Goal: Task Accomplishment & Management: Complete application form

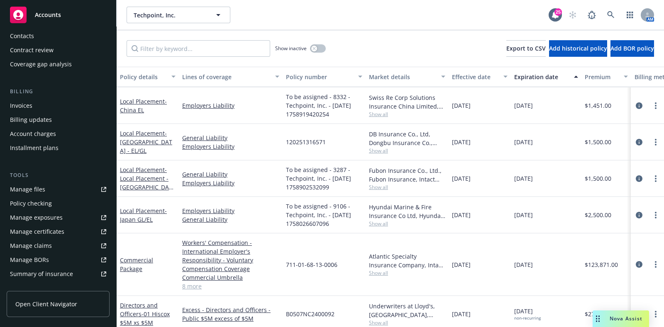
scroll to position [92, 0]
click at [63, 183] on link "Manage files" at bounding box center [58, 189] width 103 height 13
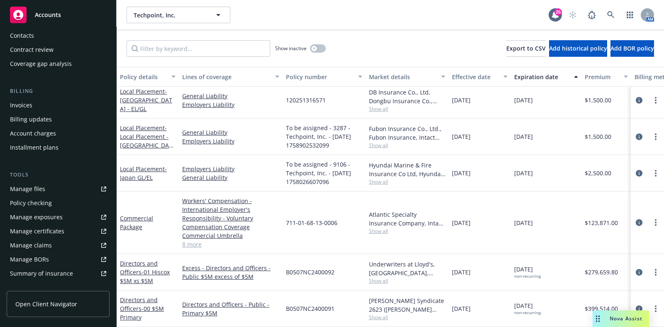
click at [636, 220] on icon "circleInformation" at bounding box center [639, 223] width 7 height 7
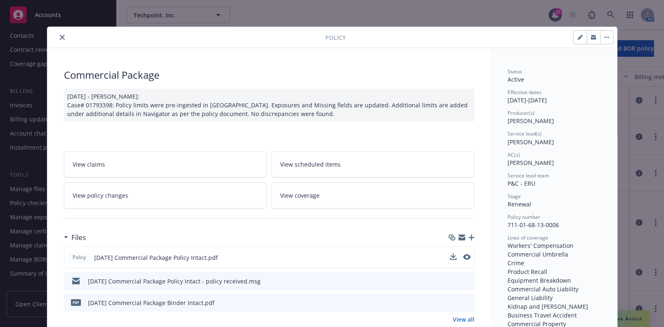
click at [453, 257] on div at bounding box center [460, 258] width 21 height 9
click at [449, 256] on icon "download file" at bounding box center [452, 257] width 7 height 7
click at [57, 35] on button "close" at bounding box center [62, 37] width 10 height 10
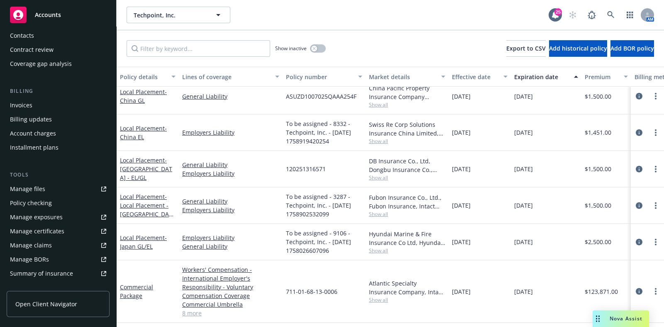
scroll to position [41, 0]
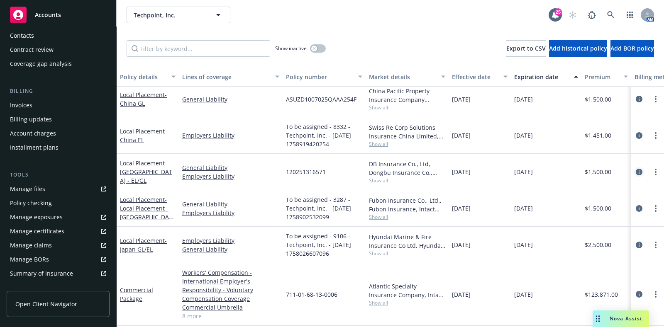
click at [634, 167] on link "circleInformation" at bounding box center [639, 172] width 10 height 10
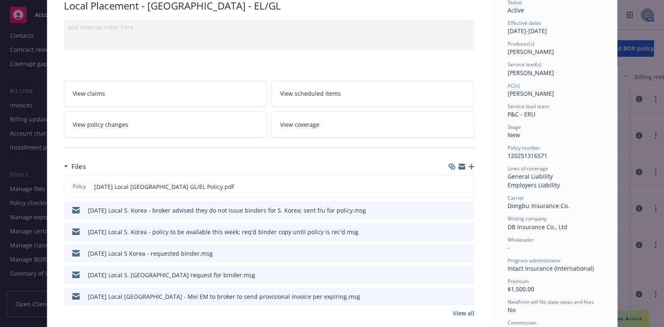
scroll to position [70, 0]
click at [449, 182] on icon "download file" at bounding box center [452, 185] width 7 height 7
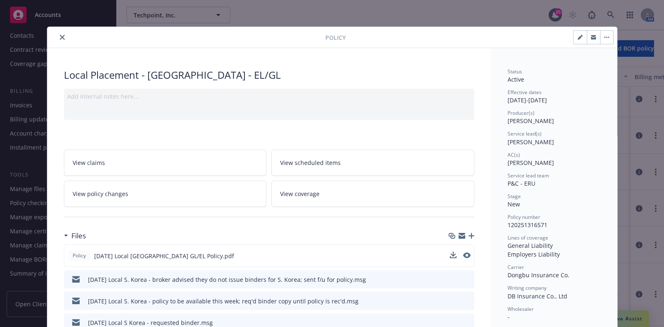
click at [63, 34] on div at bounding box center [188, 37] width 275 height 10
click at [61, 34] on button "close" at bounding box center [62, 37] width 10 height 10
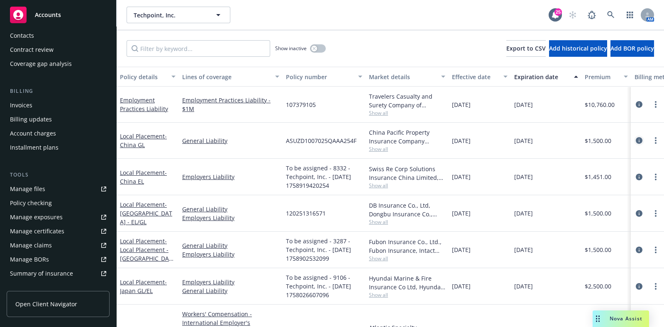
click at [636, 141] on icon "circleInformation" at bounding box center [639, 140] width 7 height 7
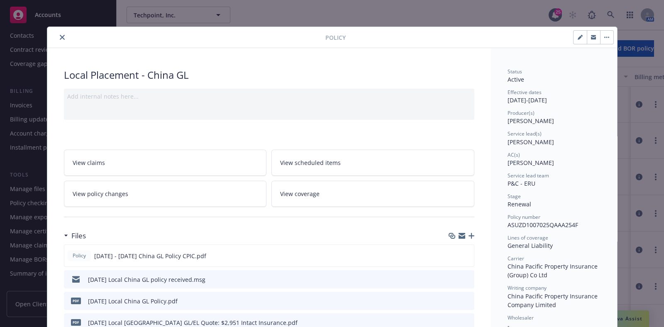
scroll to position [96, 0]
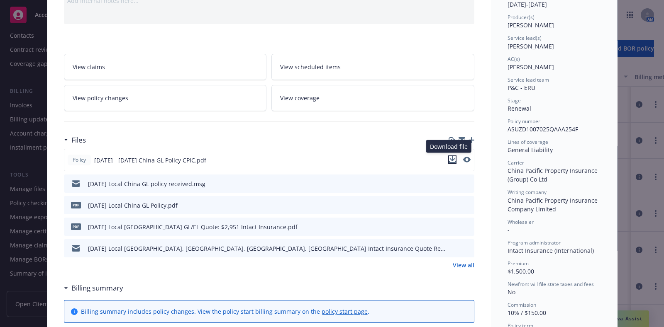
click at [452, 159] on button "download file" at bounding box center [452, 160] width 8 height 8
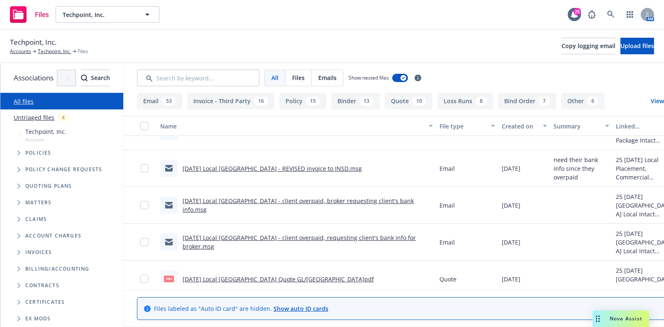
scroll to position [1469, 0]
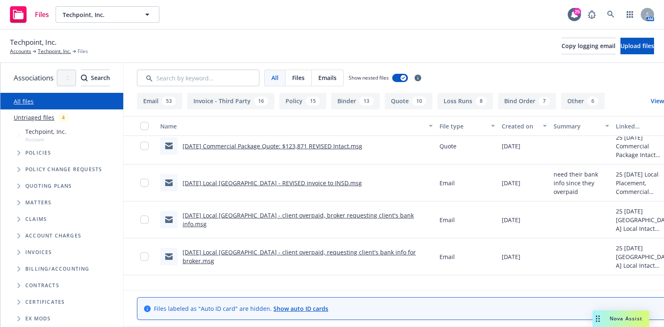
click at [337, 185] on link "[DATE] Local [GEOGRAPHIC_DATA] - REVISED invoice to INSD.msg" at bounding box center [272, 183] width 179 height 8
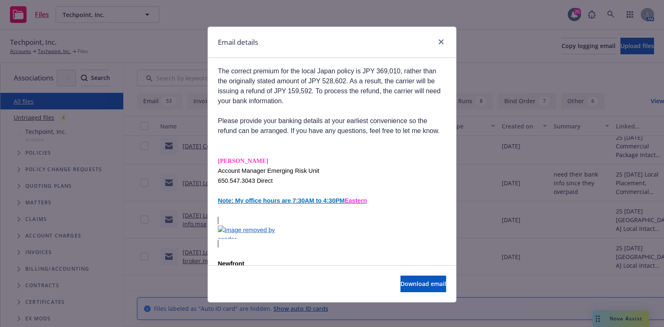
scroll to position [730, 0]
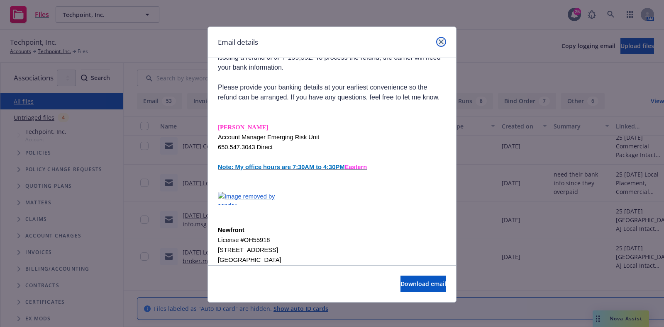
click at [436, 44] on link "close" at bounding box center [441, 42] width 10 height 10
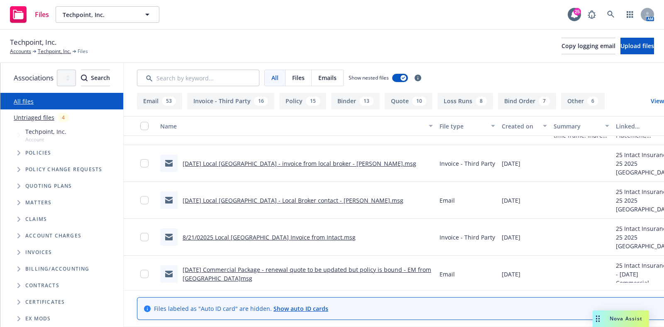
scroll to position [2027, 0]
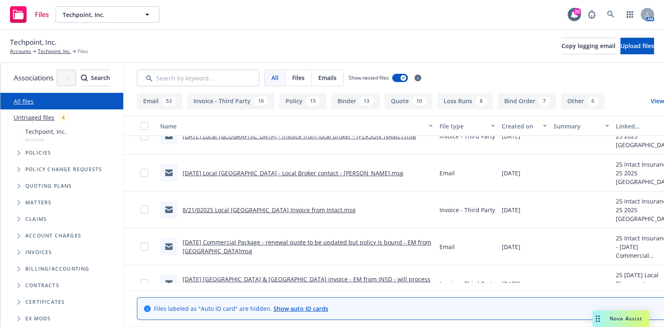
click at [365, 204] on div "8/21/02025 Local [GEOGRAPHIC_DATA] Invoice from Intact.msg" at bounding box center [296, 210] width 279 height 37
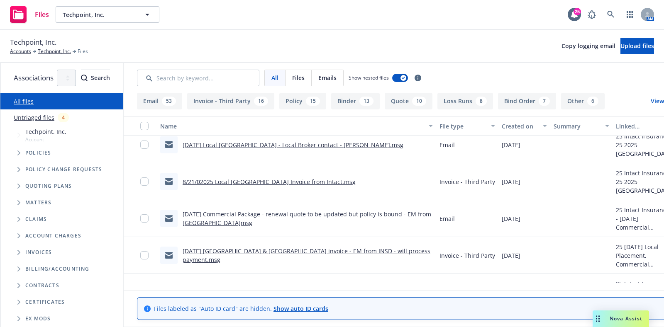
click at [344, 254] on link "[DATE] [GEOGRAPHIC_DATA] & [GEOGRAPHIC_DATA] invoice - EM from INSD - will proc…" at bounding box center [307, 255] width 248 height 17
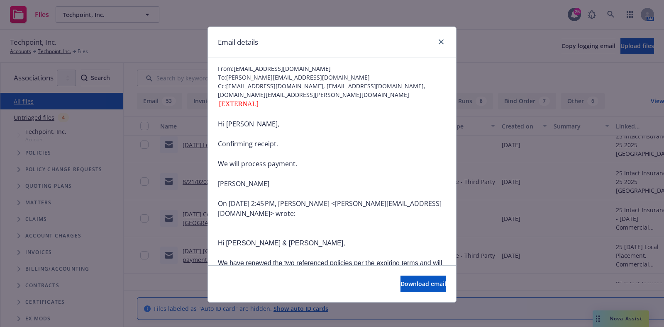
scroll to position [188, 0]
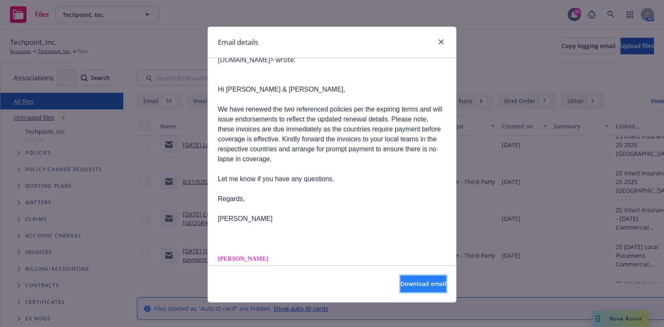
click at [400, 290] on button "Download email" at bounding box center [423, 284] width 46 height 17
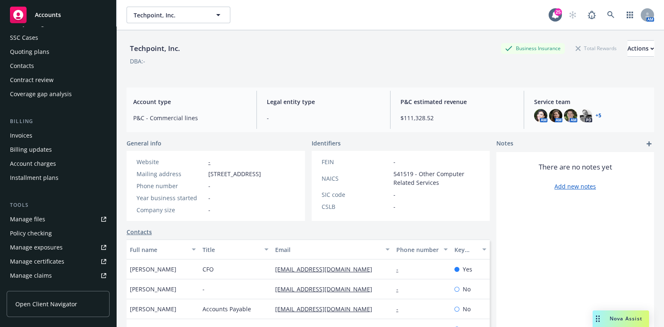
scroll to position [2, 0]
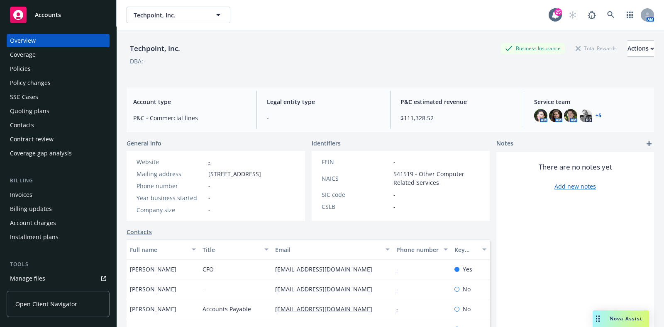
click at [54, 116] on div "Quoting plans" at bounding box center [58, 111] width 96 height 13
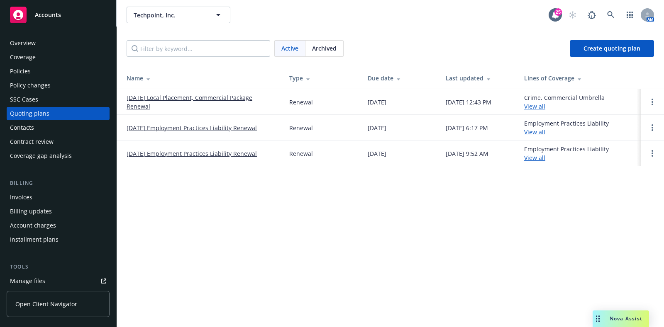
click at [135, 108] on link "8/21/25 Local Placement, Commercial Package Renewal" at bounding box center [201, 101] width 149 height 17
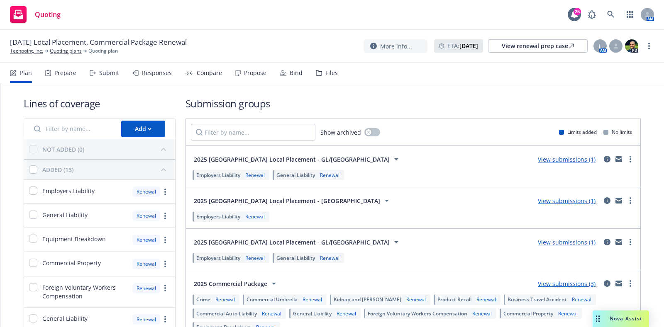
click at [295, 70] on div "Bind" at bounding box center [296, 73] width 13 height 7
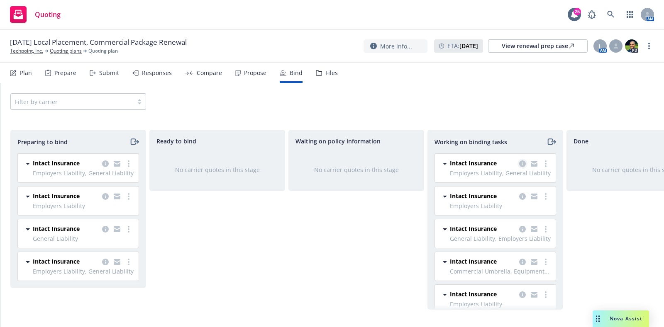
click at [519, 163] on icon "copy logging email" at bounding box center [522, 164] width 7 height 7
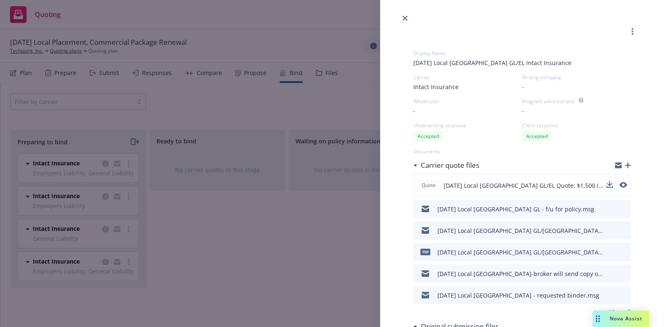
click at [620, 189] on button at bounding box center [623, 186] width 7 height 10
click at [619, 185] on icon "preview file" at bounding box center [622, 185] width 7 height 6
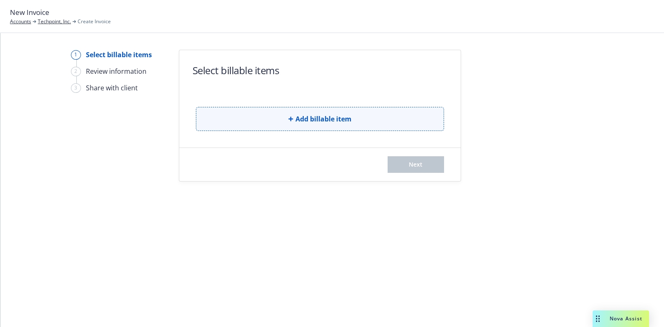
click at [273, 117] on button "Add billable item" at bounding box center [320, 119] width 248 height 24
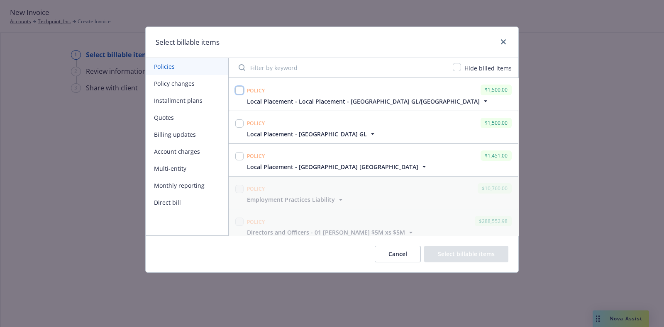
click at [242, 93] on input "checkbox" at bounding box center [239, 90] width 8 height 8
checkbox input "true"
click at [244, 123] on div at bounding box center [240, 127] width 12 height 22
click at [240, 122] on input "checkbox" at bounding box center [239, 124] width 8 height 8
checkbox input "true"
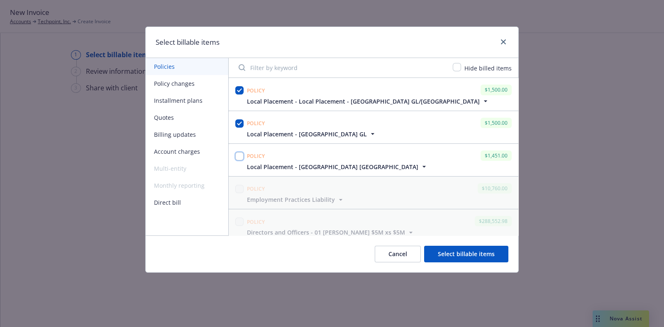
click at [239, 156] on input "checkbox" at bounding box center [239, 156] width 8 height 8
checkbox input "true"
click at [476, 261] on button "Select billable items" at bounding box center [466, 254] width 84 height 17
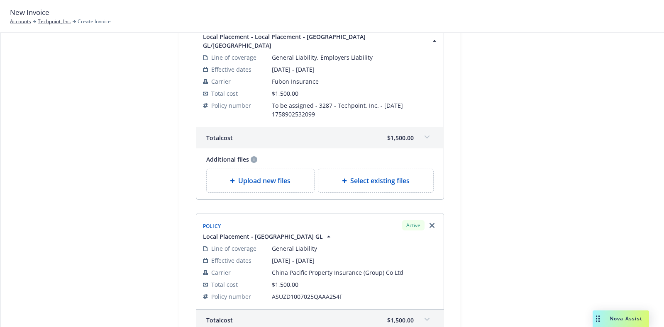
scroll to position [81, 0]
click at [378, 176] on span "Select existing files" at bounding box center [379, 181] width 59 height 10
select select "Invoice - Third Party"
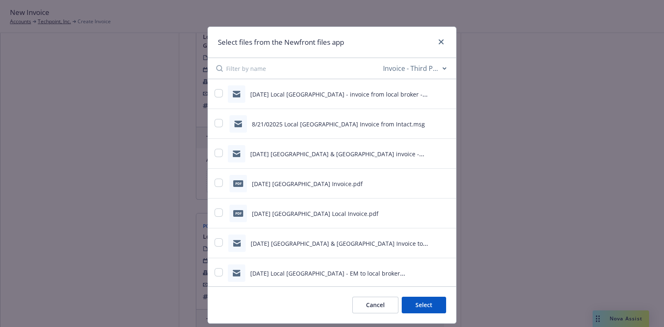
click at [280, 62] on input at bounding box center [303, 68] width 155 height 21
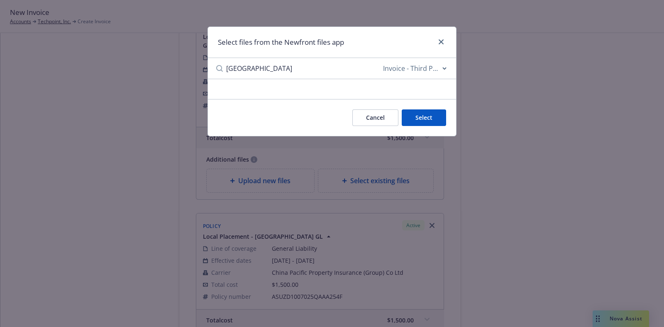
type input "taiwan"
click at [443, 64] on select "All file types Agreements Allocations Annual Service Cycle - Financial snapshot…" at bounding box center [414, 68] width 66 height 17
select select
click at [381, 60] on select "All file types Agreements Allocations Annual Service Cycle - Financial snapshot…" at bounding box center [414, 68] width 66 height 17
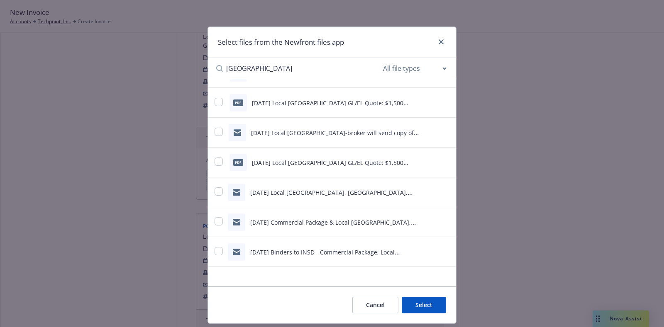
scroll to position [23, 0]
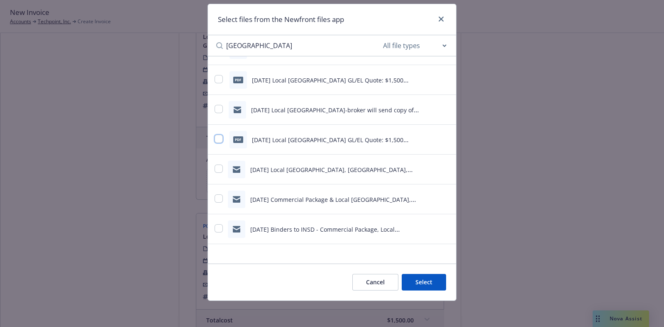
click at [216, 138] on input "checkbox" at bounding box center [219, 139] width 8 height 8
checkbox input "true"
click at [427, 283] on button "Select 1 file" at bounding box center [416, 282] width 60 height 17
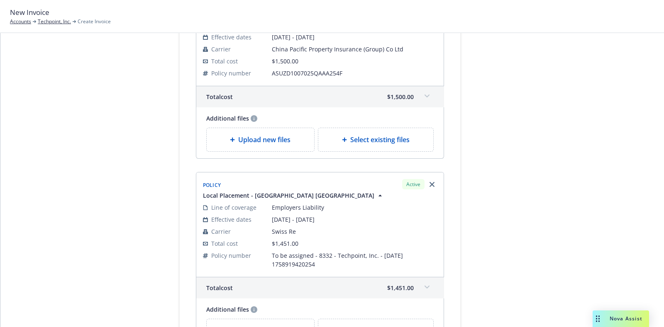
scroll to position [329, 0]
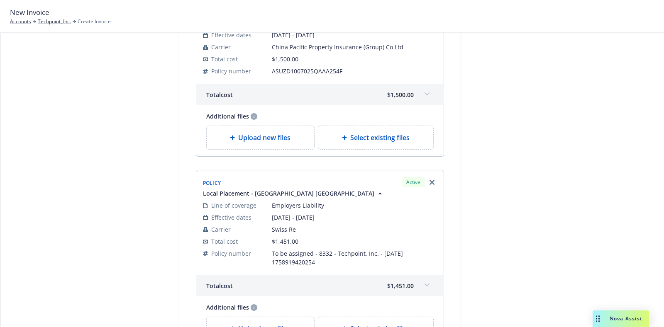
click at [386, 133] on span "Select existing files" at bounding box center [379, 138] width 59 height 10
select select "Invoice - Third Party"
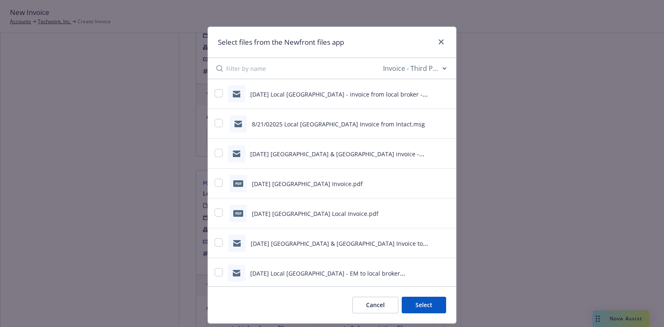
click at [291, 73] on input at bounding box center [303, 68] width 155 height 21
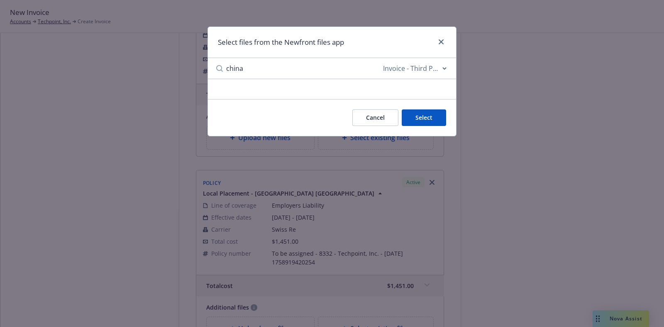
type input "china"
click at [431, 67] on select "All file types Agreements Allocations Annual Service Cycle - Financial snapshot…" at bounding box center [414, 68] width 66 height 17
select select
click at [381, 60] on select "All file types Agreements Allocations Annual Service Cycle - Financial snapshot…" at bounding box center [414, 68] width 66 height 17
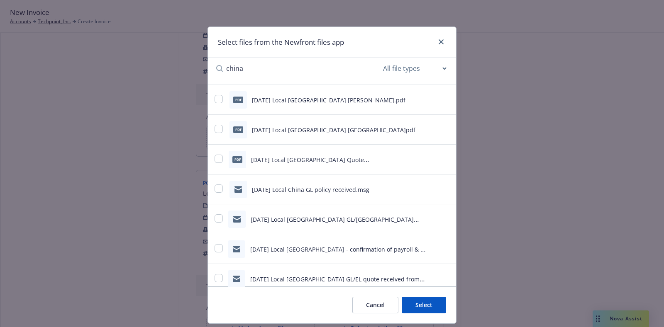
scroll to position [124, 0]
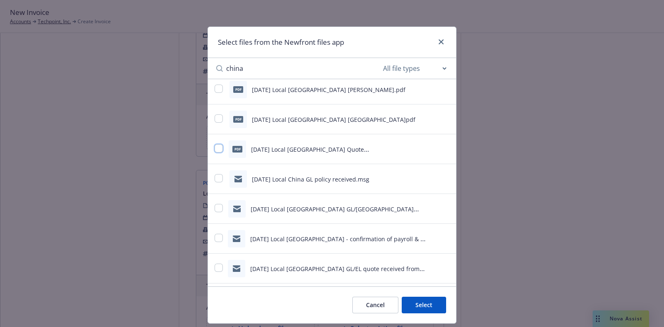
click at [218, 151] on input "checkbox" at bounding box center [219, 148] width 8 height 8
checkbox input "true"
click at [266, 72] on input "china" at bounding box center [303, 68] width 155 height 21
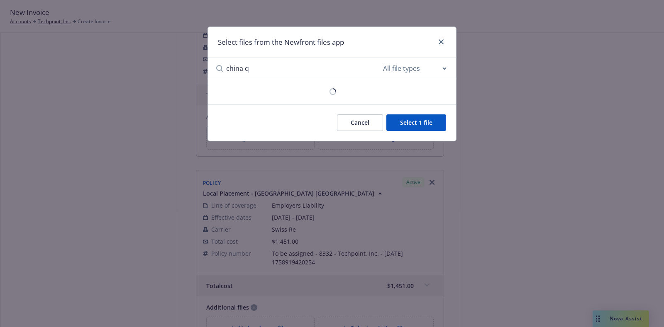
scroll to position [0, 0]
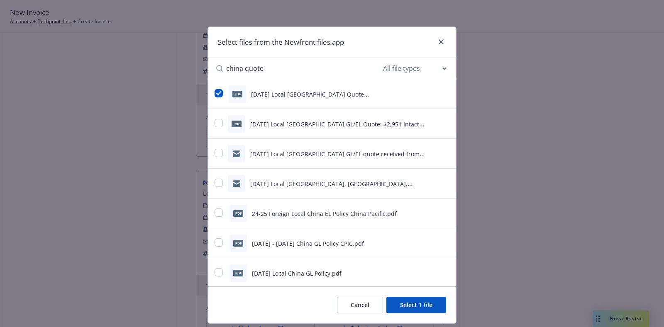
type input "china quote"
click at [441, 121] on icon "preview file" at bounding box center [444, 124] width 7 height 6
click at [216, 95] on input "checkbox" at bounding box center [219, 93] width 8 height 8
checkbox input "false"
click at [441, 94] on icon "preview file" at bounding box center [444, 94] width 7 height 6
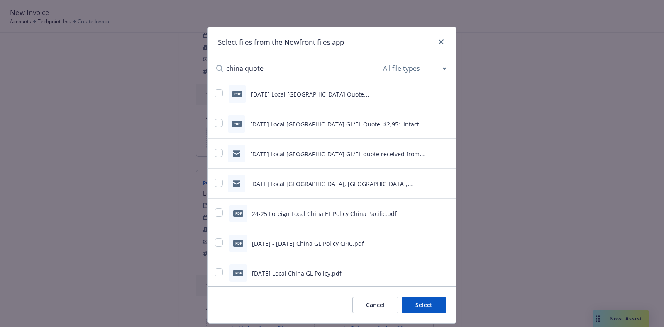
click at [215, 118] on div "pdf 8/21/2025 Local China GL/EL Quote: $2,951 Intact Insurance.pdf" at bounding box center [322, 123] width 214 height 17
click at [215, 125] on input "checkbox" at bounding box center [219, 123] width 8 height 8
checkbox input "true"
click at [424, 303] on button "Select 1 file" at bounding box center [416, 305] width 60 height 17
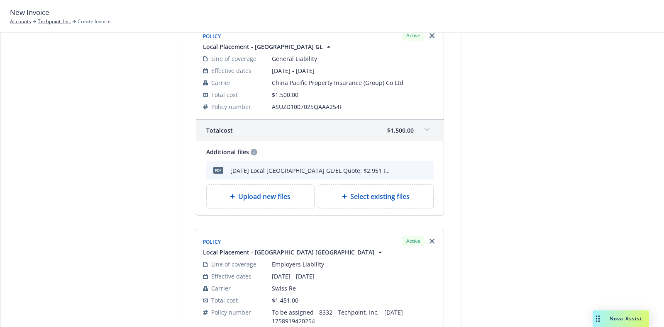
scroll to position [467, 0]
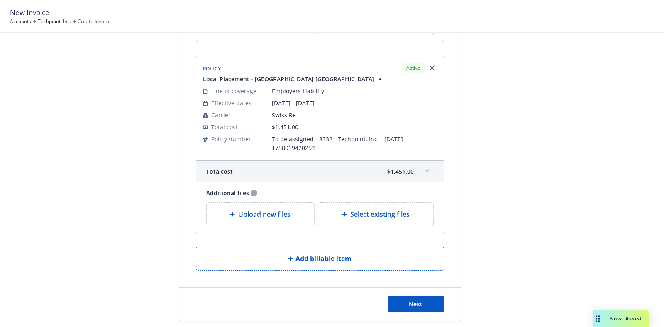
click at [403, 210] on span "Select existing files" at bounding box center [379, 215] width 59 height 10
select select "Invoice - Third Party"
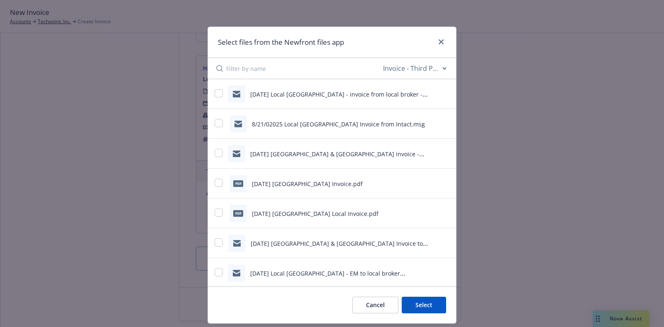
click at [300, 69] on input at bounding box center [303, 68] width 155 height 21
click at [398, 64] on select "All file types Agreements Allocations Annual Service Cycle - Financial snapshot…" at bounding box center [414, 68] width 66 height 17
select select
click at [381, 60] on select "All file types Agreements Allocations Annual Service Cycle - Financial snapshot…" at bounding box center [414, 68] width 66 height 17
click at [337, 71] on input at bounding box center [303, 68] width 155 height 21
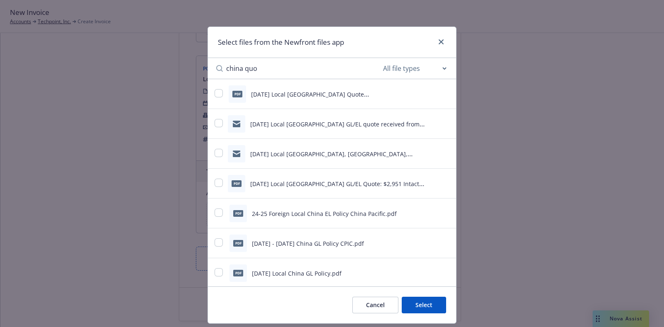
type input "china quo"
click at [215, 185] on input "checkbox" at bounding box center [219, 183] width 8 height 8
checkbox input "true"
click at [413, 302] on button "Select 1 file" at bounding box center [416, 305] width 60 height 17
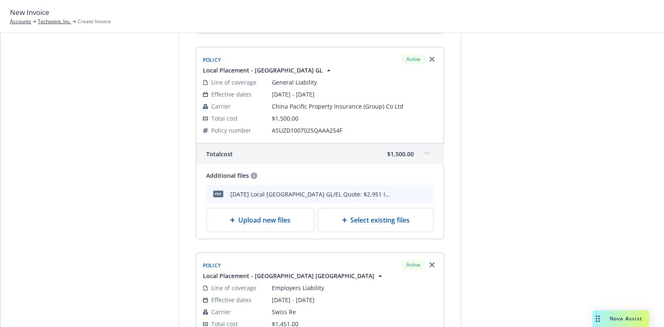
scroll to position [491, 0]
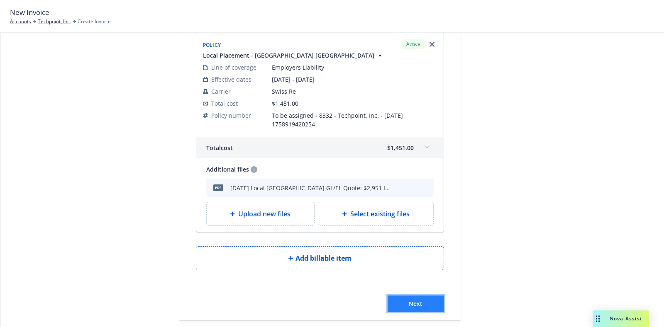
click at [425, 300] on button "Next" at bounding box center [416, 304] width 56 height 17
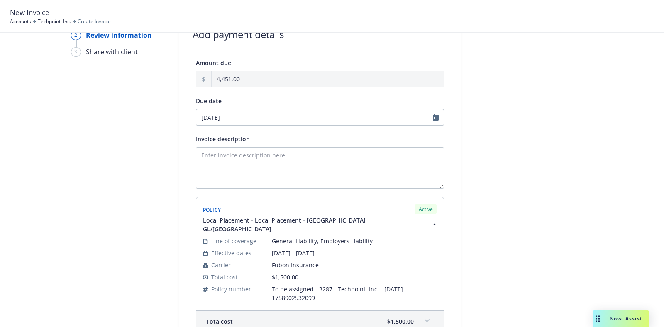
scroll to position [44, 0]
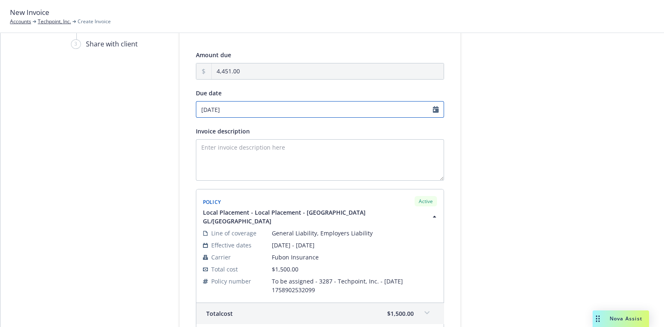
select select "October"
select select "2025"
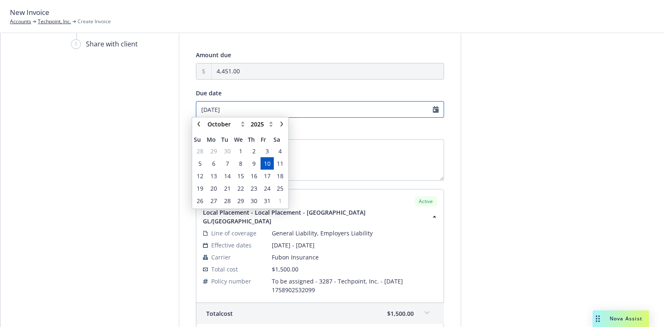
click at [434, 112] on input "10/10/2025" at bounding box center [320, 109] width 248 height 17
click at [268, 183] on td "17" at bounding box center [267, 178] width 13 height 12
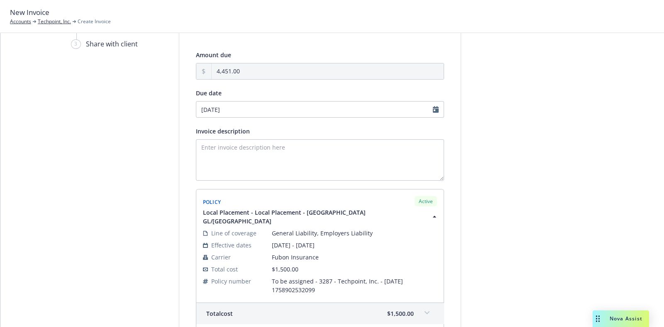
type input "10/17/2025"
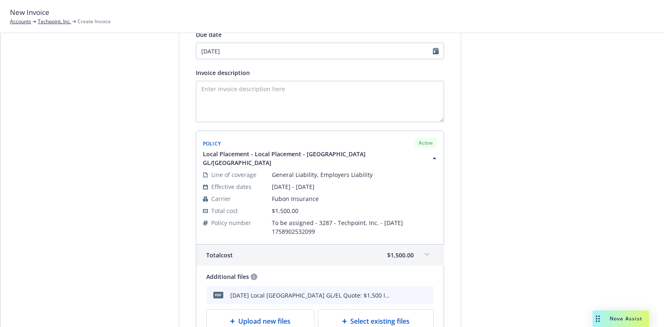
scroll to position [106, 0]
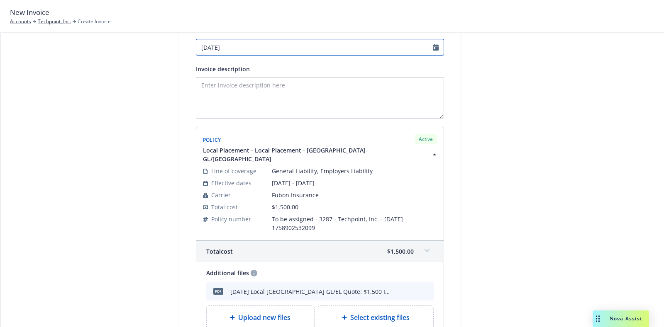
select select "October"
select select "2025"
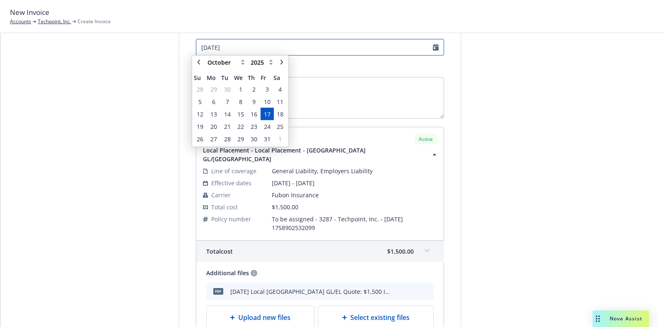
click at [431, 49] on input "10/17/2025" at bounding box center [320, 47] width 248 height 17
click at [266, 88] on span "3" at bounding box center [267, 90] width 3 height 9
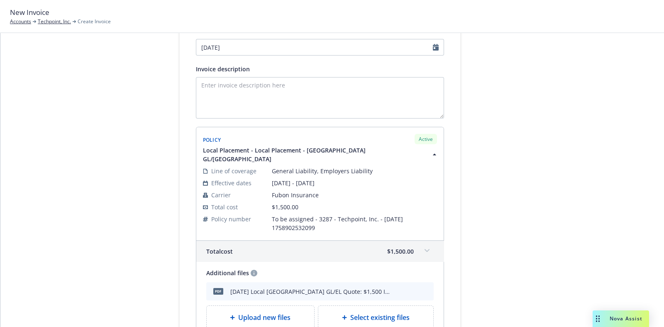
type input "10/03/2025"
click at [268, 92] on textarea "Invoice description" at bounding box center [320, 97] width 248 height 41
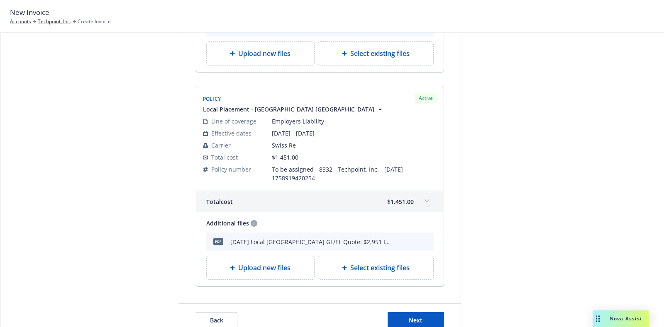
scroll to position [593, 0]
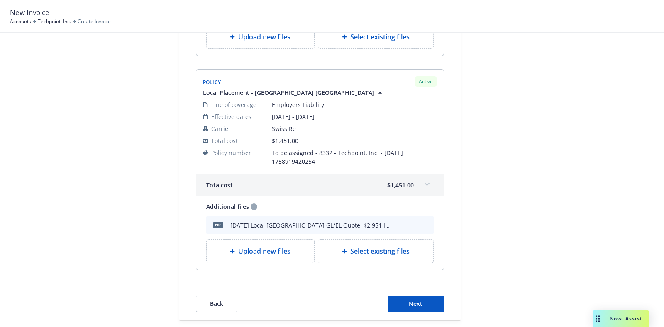
type textarea "Taiwan EL/GL and China GL and EL policies"
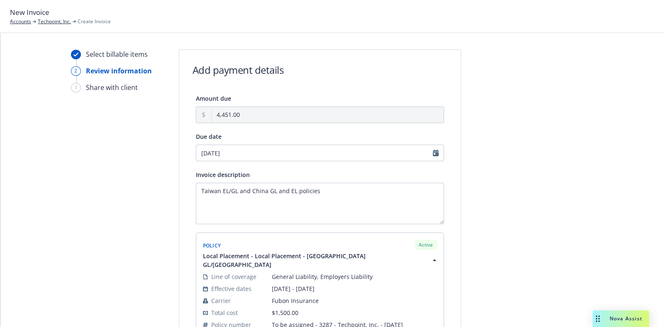
scroll to position [0, 0]
select select "October"
select select "2025"
click at [435, 154] on input "10/03/2025" at bounding box center [320, 153] width 248 height 17
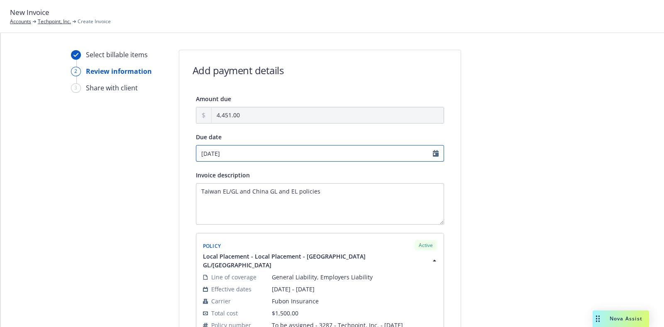
click at [435, 154] on input "10/03/2025" at bounding box center [320, 153] width 248 height 17
click at [430, 154] on input "10/03/2025" at bounding box center [320, 153] width 248 height 17
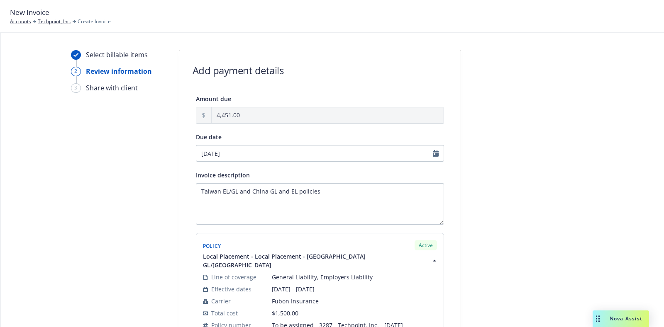
select select "October"
select select "2025"
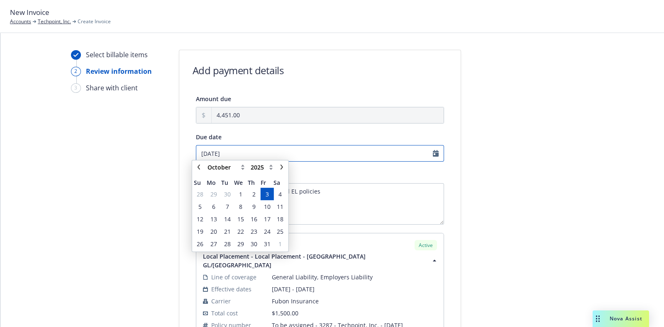
click at [435, 155] on input "10/03/2025" at bounding box center [320, 153] width 248 height 17
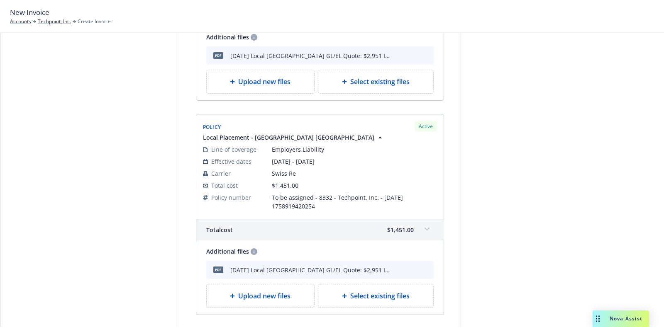
scroll to position [593, 0]
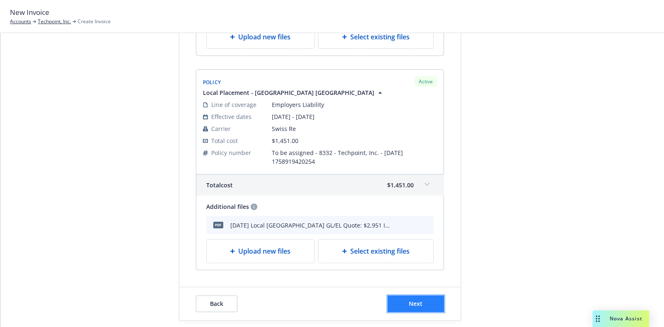
click at [396, 296] on button "Next" at bounding box center [416, 304] width 56 height 17
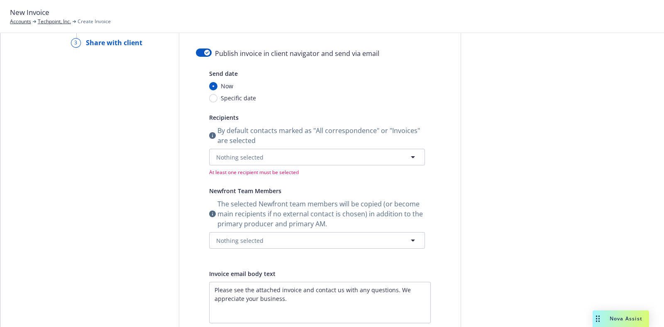
scroll to position [0, 0]
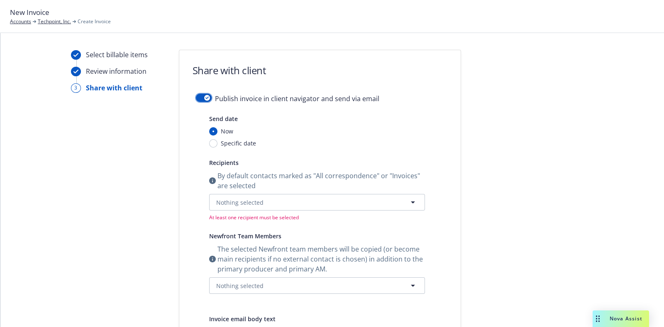
click at [198, 95] on button "button" at bounding box center [204, 98] width 16 height 8
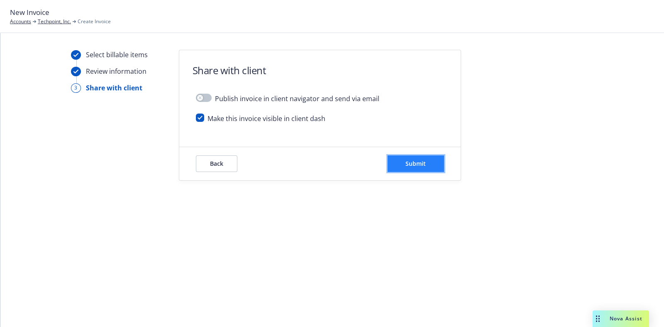
click at [429, 162] on button "Submit" at bounding box center [416, 164] width 56 height 17
